Goal: Information Seeking & Learning: Learn about a topic

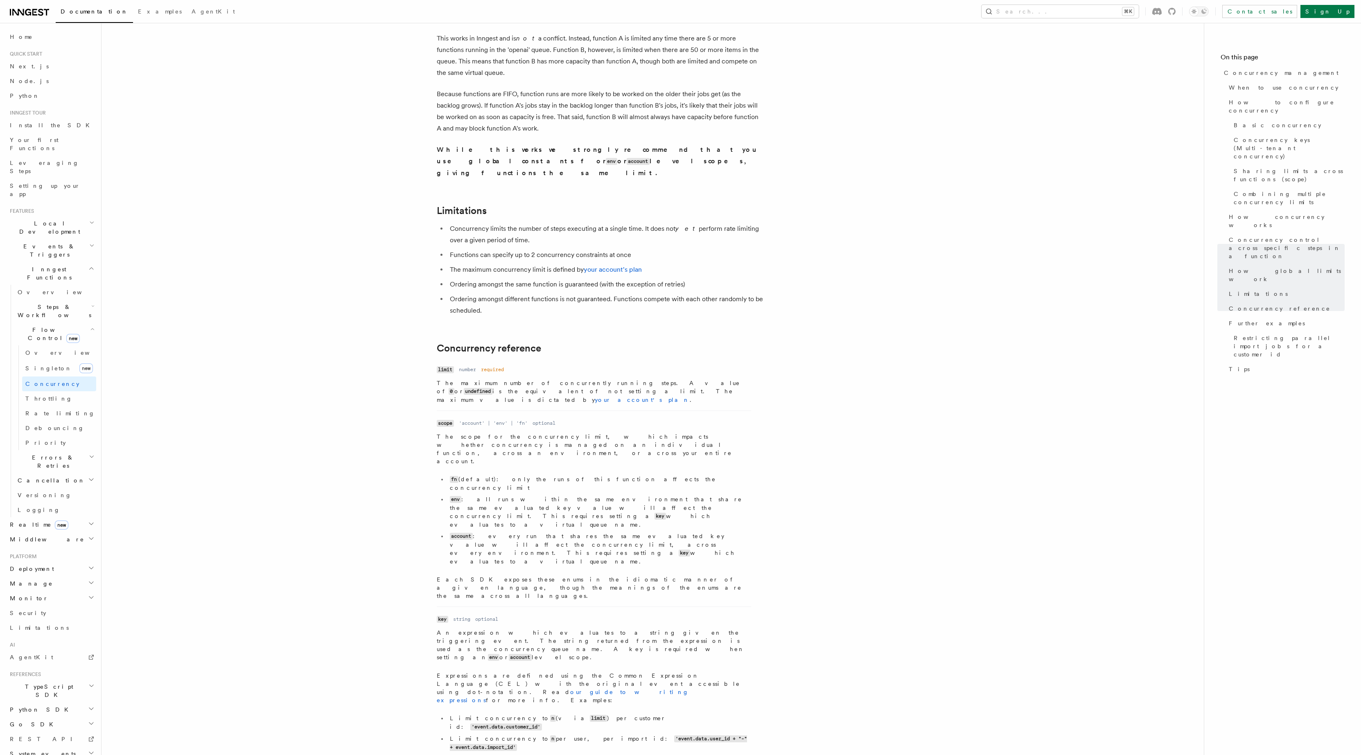
scroll to position [2444, 0]
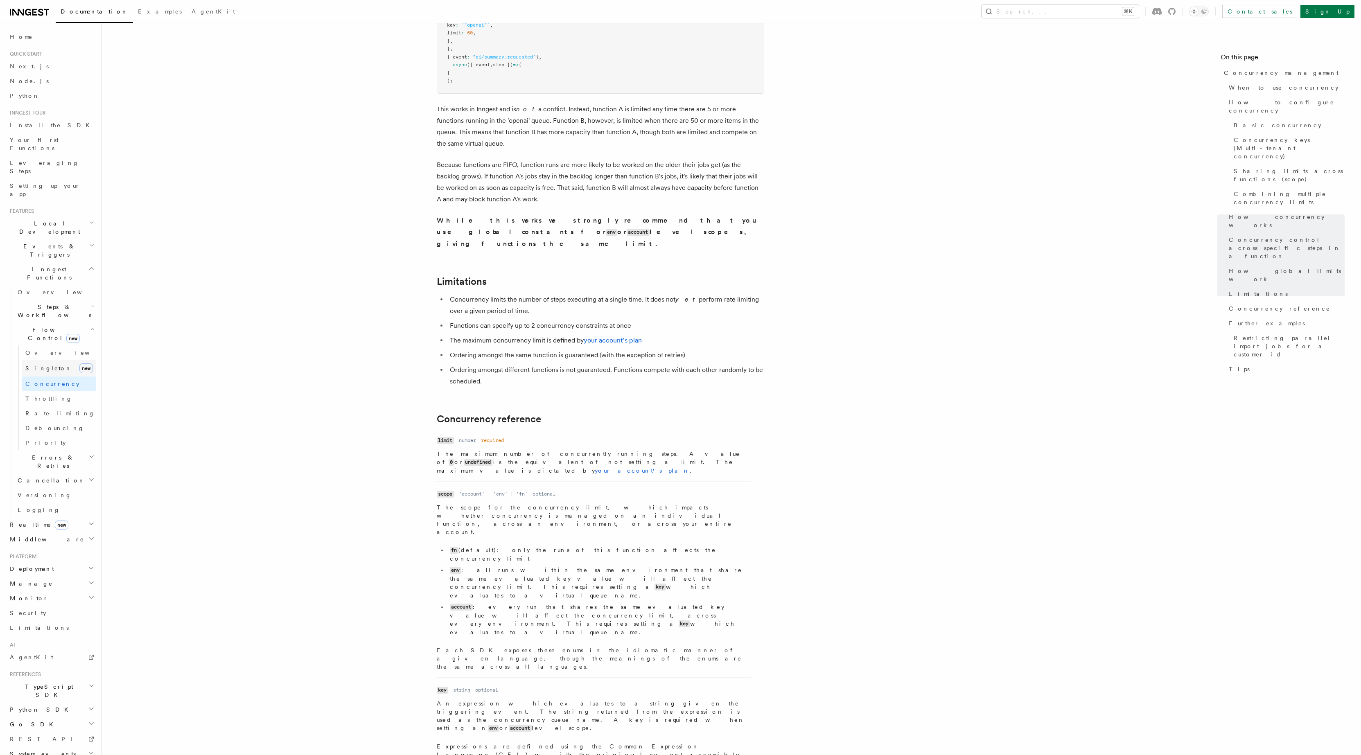
click at [54, 360] on link "[PERSON_NAME] new" at bounding box center [59, 368] width 74 height 16
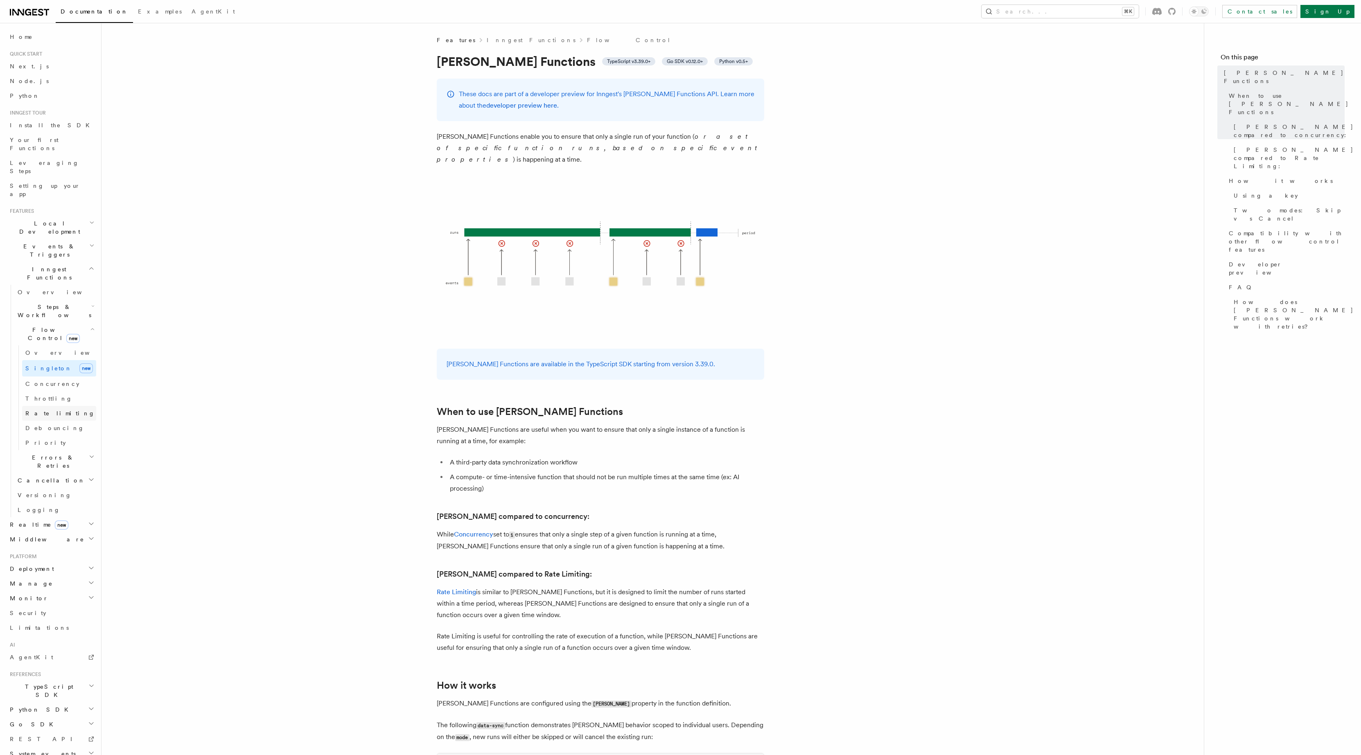
click at [36, 410] on span "Rate limiting" at bounding box center [60, 413] width 70 height 7
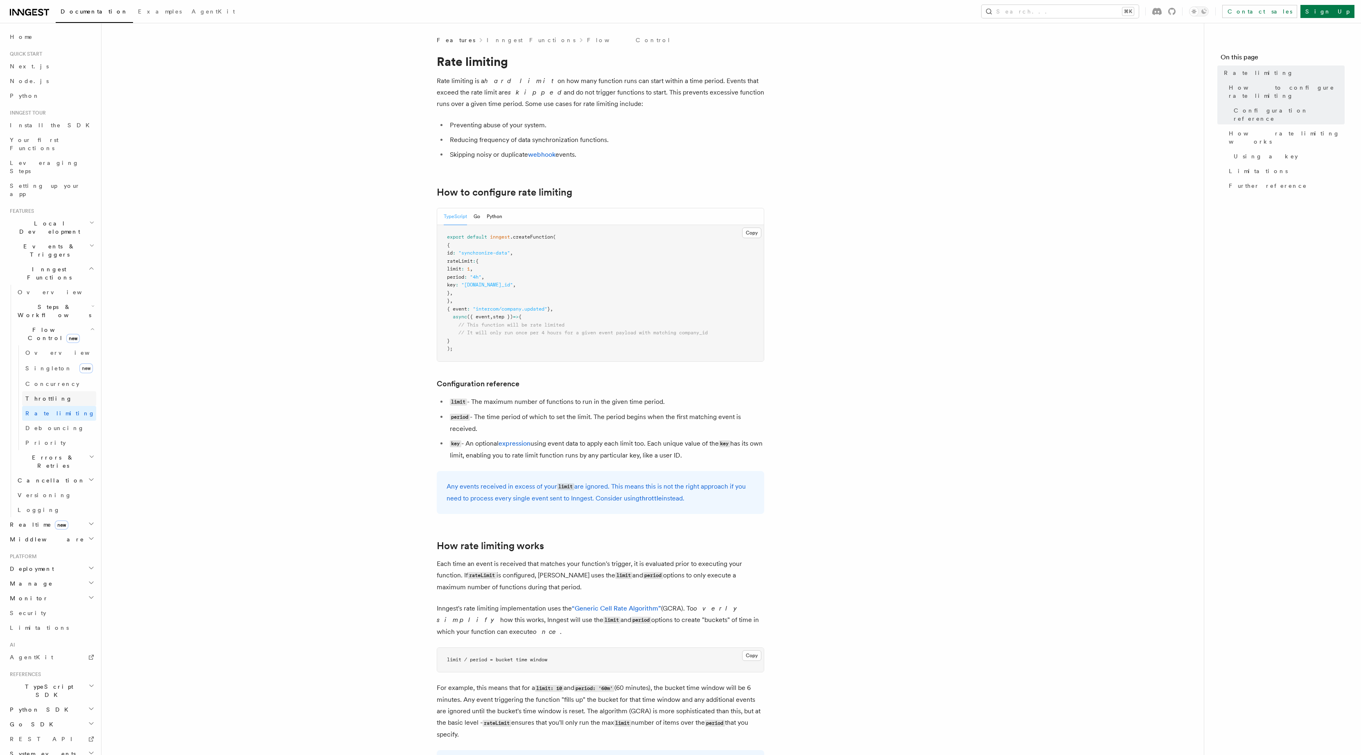
click at [43, 395] on span "Throttling" at bounding box center [48, 398] width 47 height 7
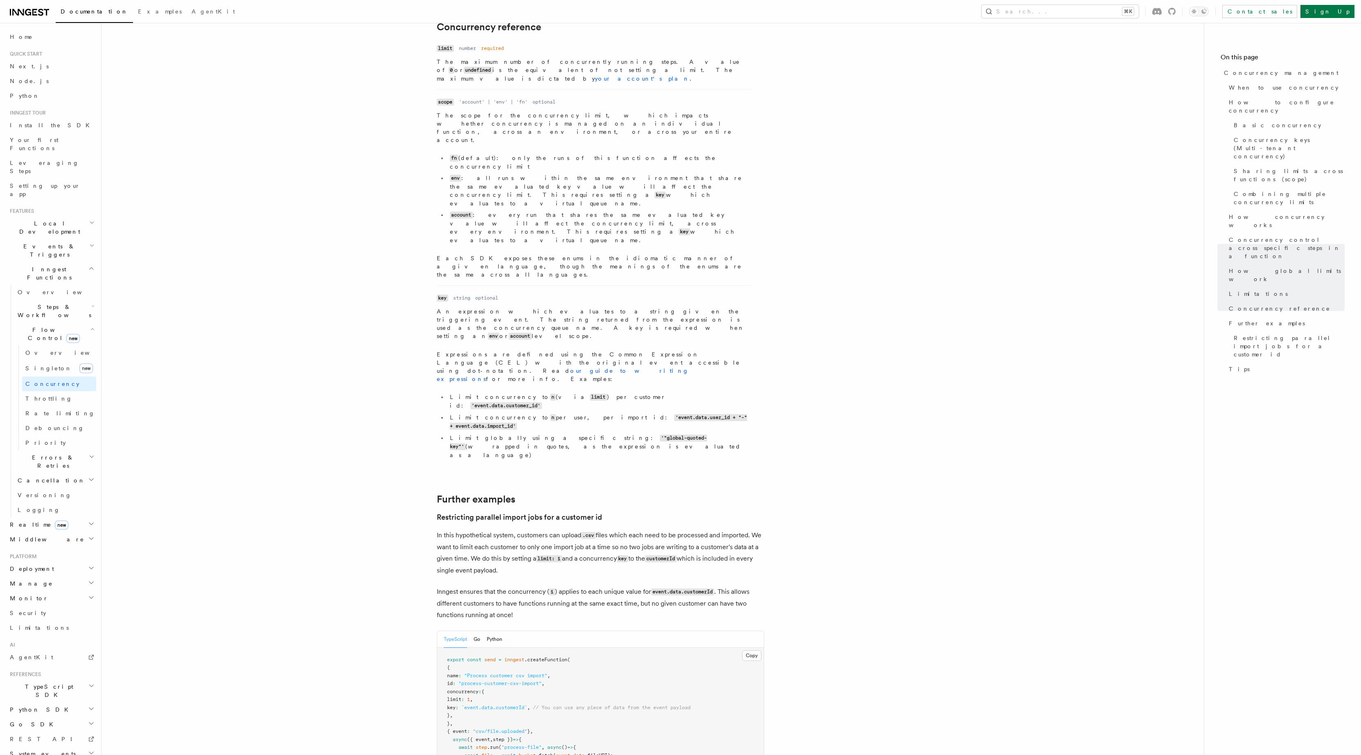
scroll to position [2906, 0]
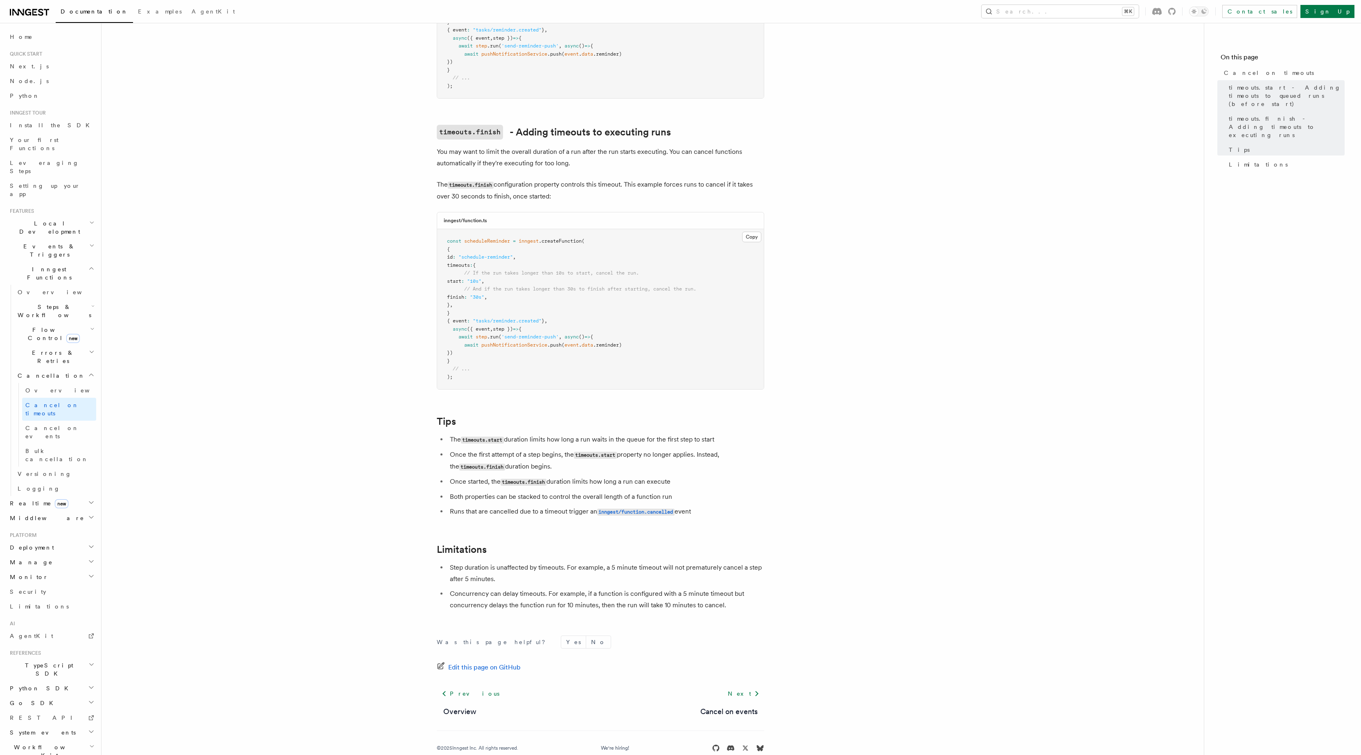
scroll to position [380, 0]
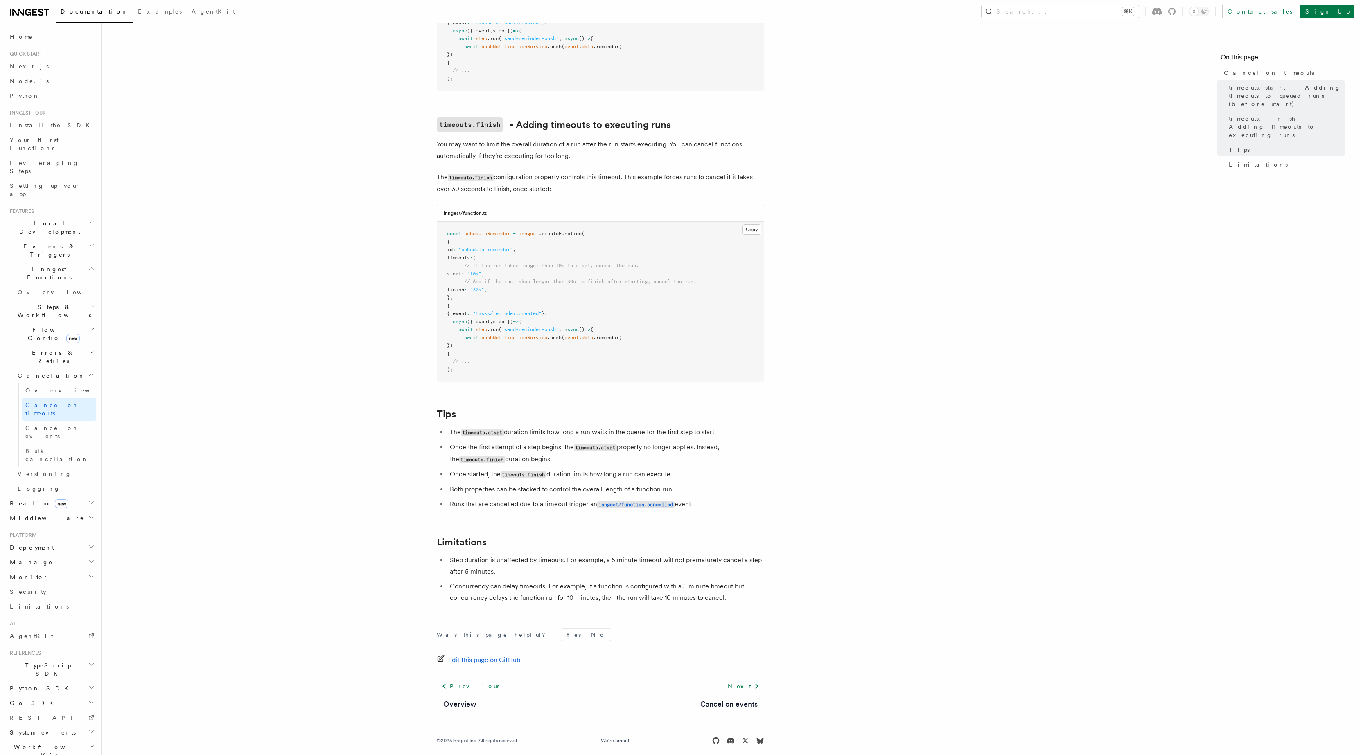
click at [69, 496] on h2 "Realtime new" at bounding box center [52, 503] width 90 height 15
